Goal: Task Accomplishment & Management: Complete application form

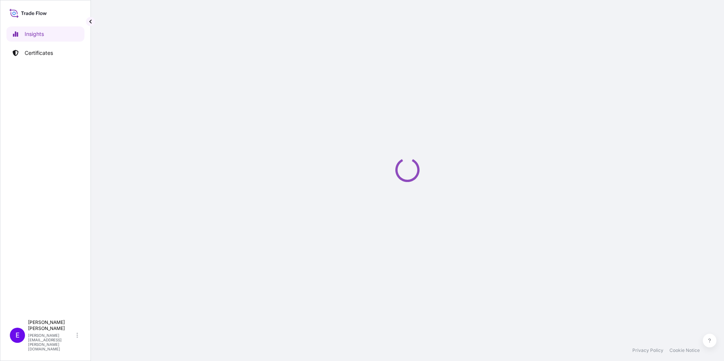
select select "2025"
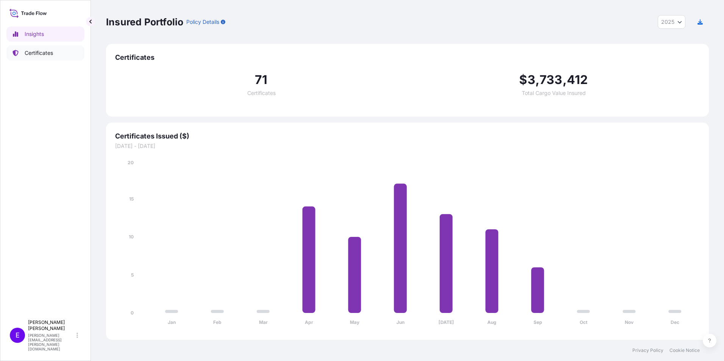
click at [45, 49] on p "Certificates" at bounding box center [39, 53] width 28 height 8
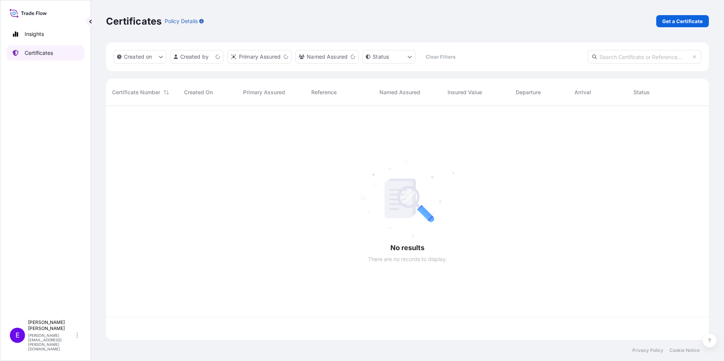
scroll to position [233, 597]
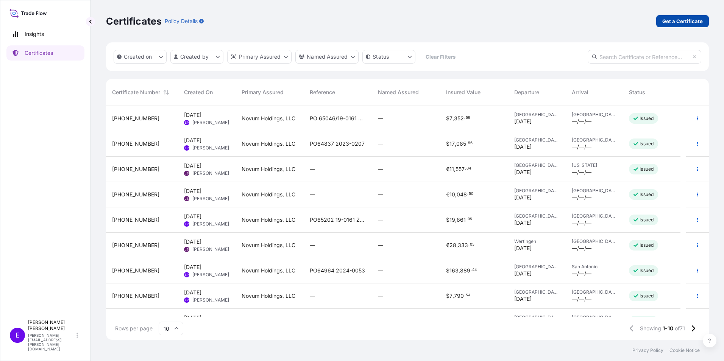
click at [670, 19] on p "Get a Certificate" at bounding box center [682, 21] width 41 height 8
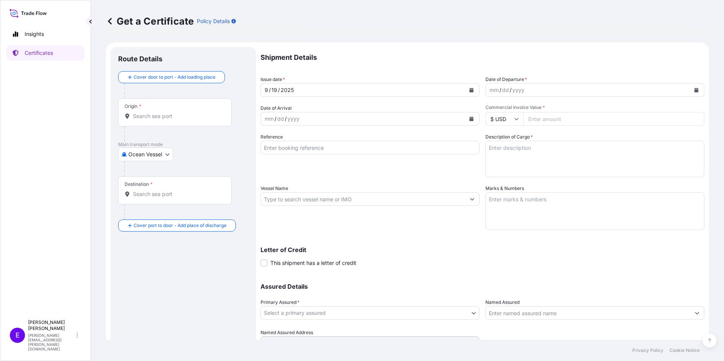
click at [142, 158] on body "Insights Certificates E [PERSON_NAME] [PERSON_NAME][EMAIL_ADDRESS][PERSON_NAME]…" at bounding box center [362, 180] width 724 height 361
click at [142, 175] on div "Air" at bounding box center [146, 174] width 50 height 14
select select "Air"
click at [154, 115] on input "Origin *" at bounding box center [177, 119] width 89 height 8
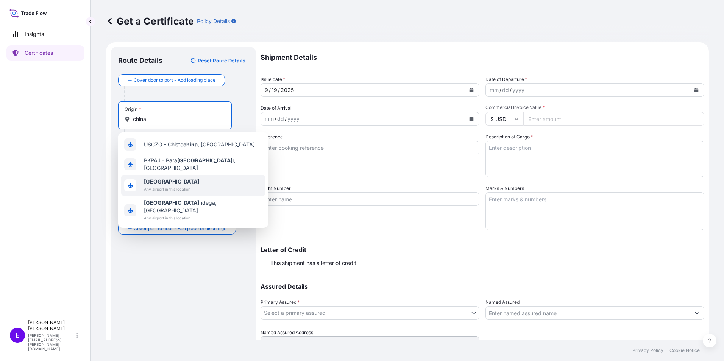
click at [157, 187] on span "Any airport in this location" at bounding box center [171, 190] width 55 height 8
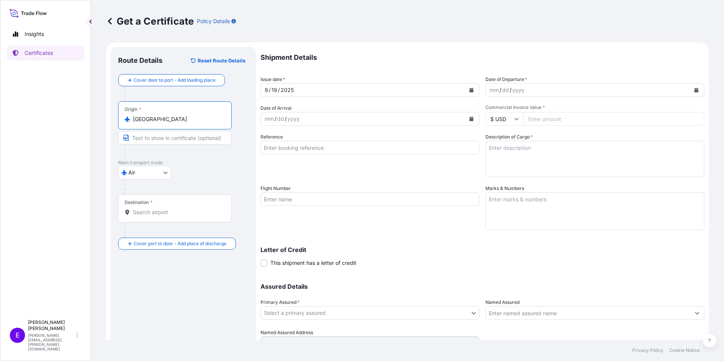
type input "[GEOGRAPHIC_DATA]"
click at [148, 206] on div "Destination *" at bounding box center [175, 209] width 114 height 28
click at [148, 209] on input "Destination *" at bounding box center [177, 213] width 89 height 8
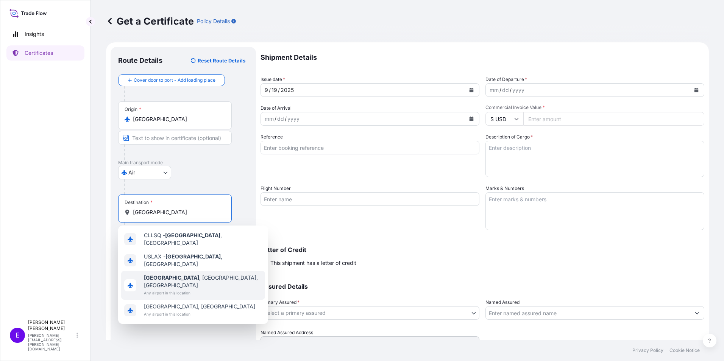
click at [147, 275] on span "[GEOGRAPHIC_DATA] , [GEOGRAPHIC_DATA], [GEOGRAPHIC_DATA]" at bounding box center [203, 281] width 118 height 15
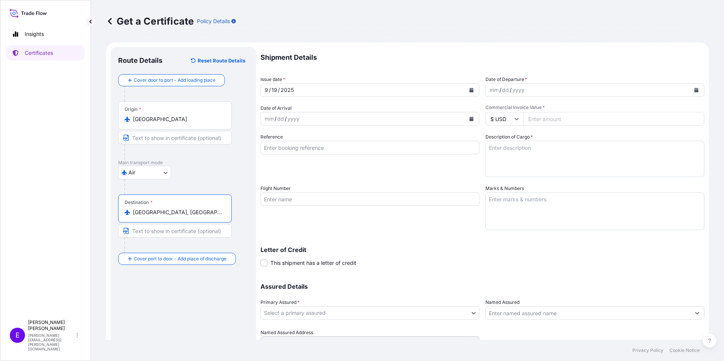
type input "[GEOGRAPHIC_DATA], [GEOGRAPHIC_DATA], [GEOGRAPHIC_DATA]"
click at [327, 312] on body "0 options available. 4 options available. Insights Certificates E [PERSON_NAME]…" at bounding box center [362, 180] width 724 height 361
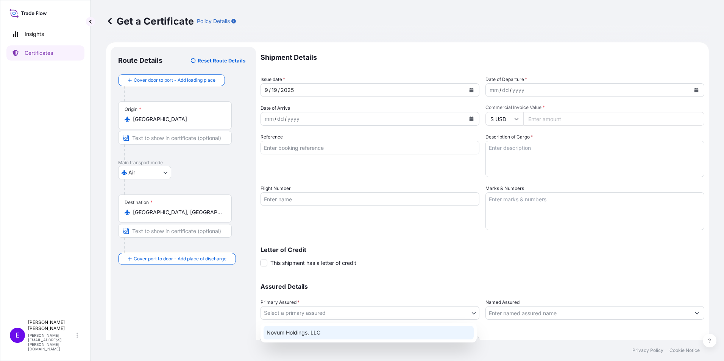
click at [325, 332] on div "Novum Holdings, LLC" at bounding box center [369, 333] width 210 height 14
select select "31540"
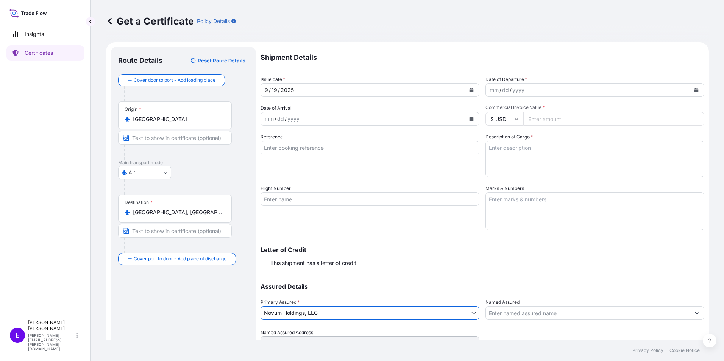
click at [299, 201] on input "Flight Number" at bounding box center [370, 199] width 219 height 14
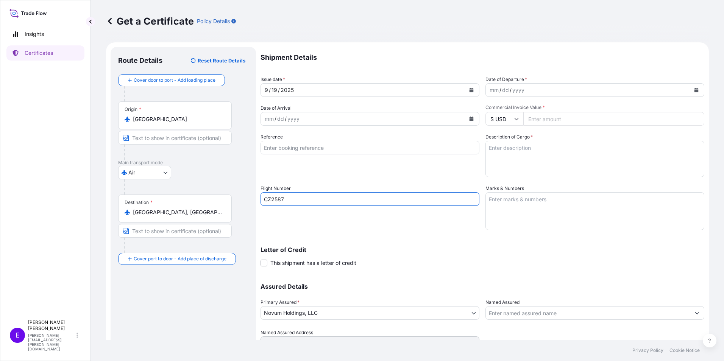
type input "CZ2587"
click at [690, 86] on button "Calendar" at bounding box center [696, 90] width 12 height 12
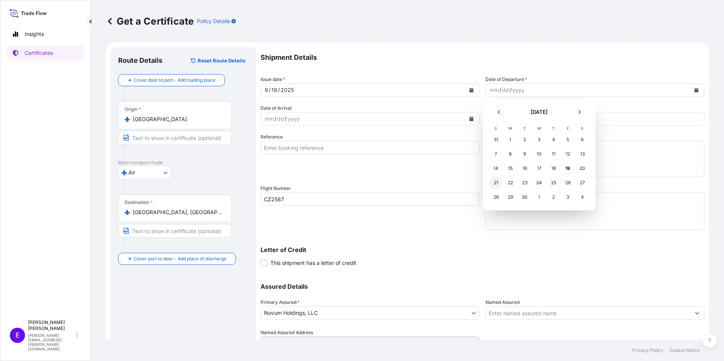
click at [490, 184] on div "21" at bounding box center [496, 183] width 14 height 14
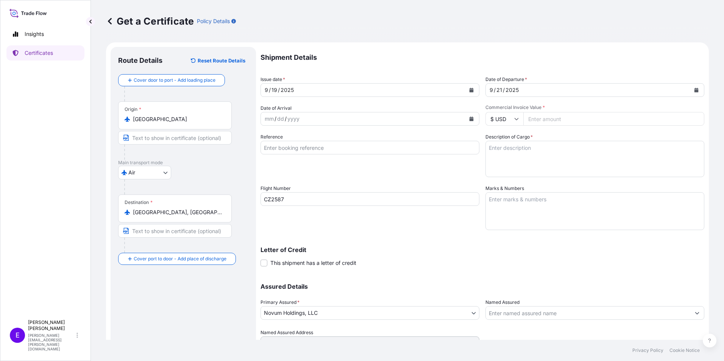
click at [563, 120] on input "Commercial Invoice Value *" at bounding box center [613, 119] width 181 height 14
type input "8300.00"
click at [514, 223] on textarea "Marks & Numbers" at bounding box center [594, 211] width 219 height 38
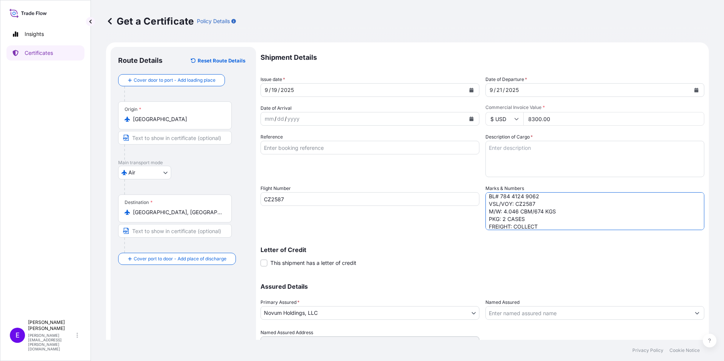
scroll to position [26, 0]
type textarea "POL/POD: [GEOGRAPHIC_DATA]-[GEOGRAPHIC_DATA] CA ETD/ETA: [DATE] SEP BL# 784 412…"
click at [574, 159] on textarea "Description of Cargo *" at bounding box center [594, 159] width 219 height 36
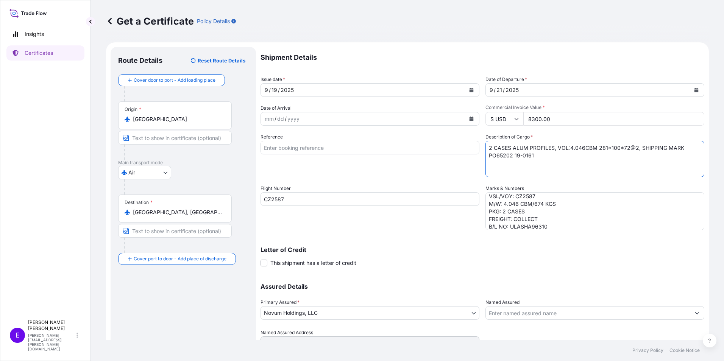
drag, startPoint x: 549, startPoint y: 156, endPoint x: 459, endPoint y: 165, distance: 90.5
click at [459, 165] on div "Shipment Details Issue date * [DATE] Date of Departure * [DATE] Date of Arrival…" at bounding box center [483, 198] width 444 height 303
type textarea "2 CASES ALUM PROFILES, VOL:4.046CBM 281*100*72@2, SHIPPING MARK PO65202 19-0161"
paste input "PO65202 19-0161"
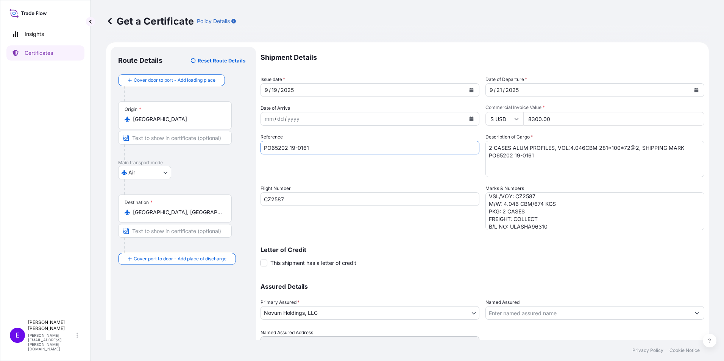
type input "PO65202 19-0161"
click at [547, 158] on textarea "2 CASES ALUM PROFILES, VOL:4.046CBM 281*100*72@2, SHIPPING MARK PO65202 19-0161" at bounding box center [594, 159] width 219 height 36
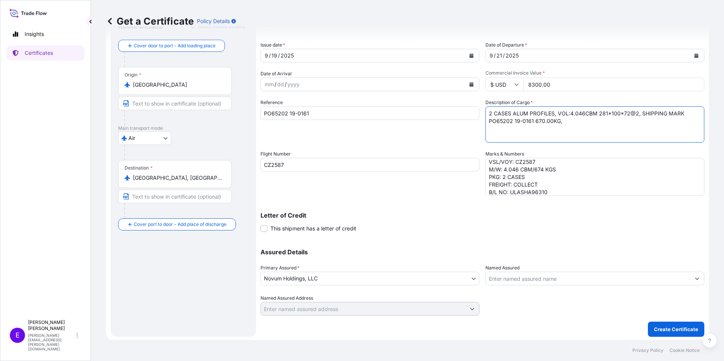
scroll to position [36, 0]
type textarea "2 CASES ALUM PROFILES, VOL:4.046CBM 281*100*72@2, SHIPPING MARK PO65202 19-0161…"
click at [669, 333] on button "Create Certificate" at bounding box center [676, 327] width 56 height 15
